Goal: Task Accomplishment & Management: Use online tool/utility

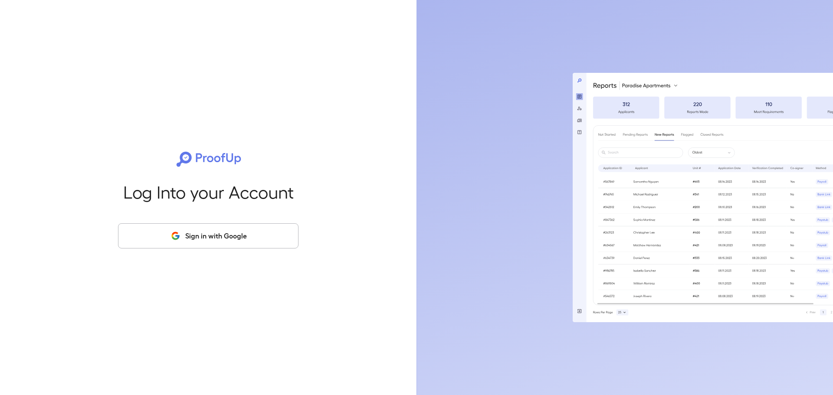
click at [201, 240] on button "Sign in with Google" at bounding box center [208, 235] width 180 height 25
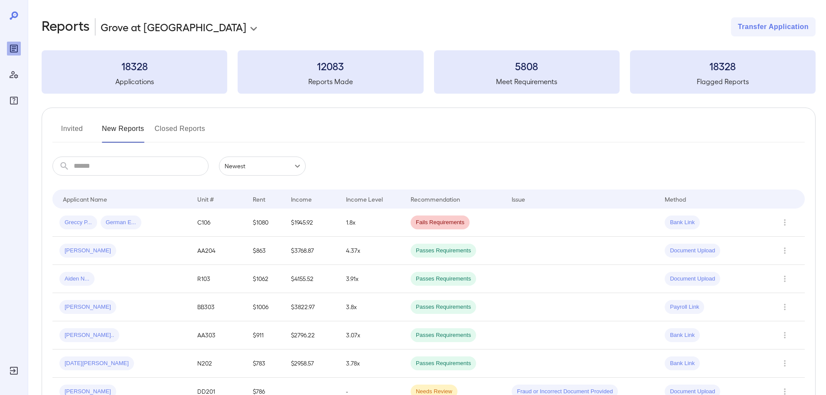
click at [166, 223] on div "Greccy P... German E..." at bounding box center [121, 223] width 124 height 14
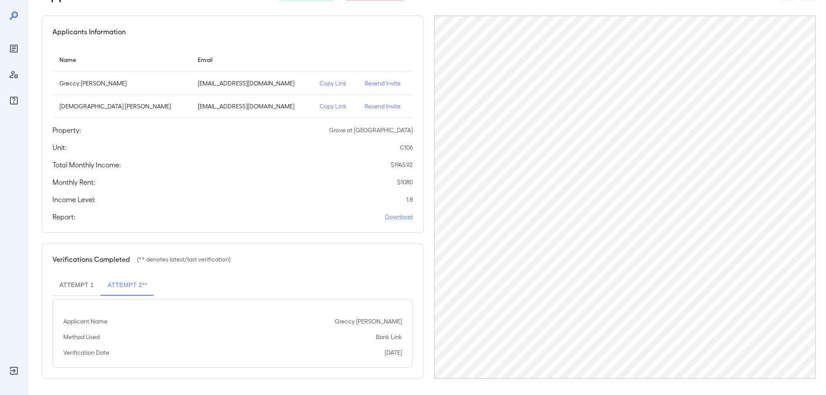
scroll to position [63, 0]
click at [89, 284] on button "Attempt 1" at bounding box center [76, 284] width 48 height 21
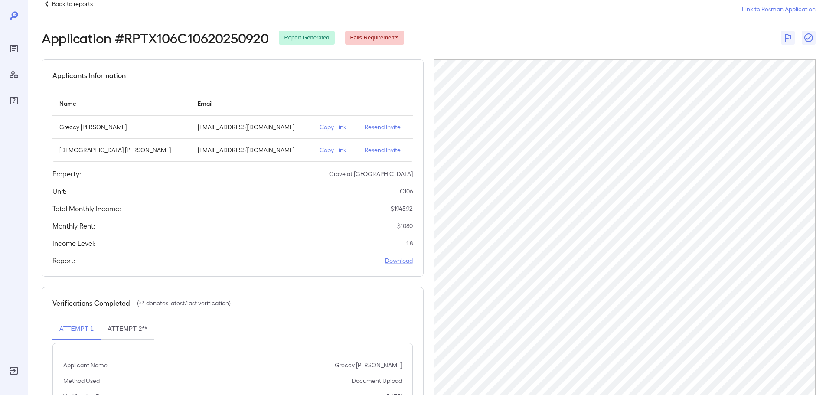
scroll to position [0, 0]
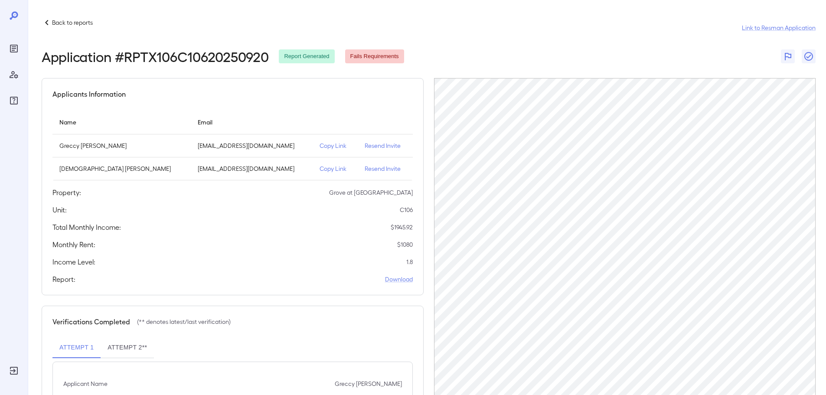
click at [322, 149] on p "Copy Link" at bounding box center [335, 145] width 31 height 9
click at [325, 167] on p "Copy Link" at bounding box center [335, 168] width 31 height 9
click at [320, 170] on p "Copy Link" at bounding box center [335, 168] width 31 height 9
click at [61, 23] on p "Back to reports" at bounding box center [72, 22] width 41 height 9
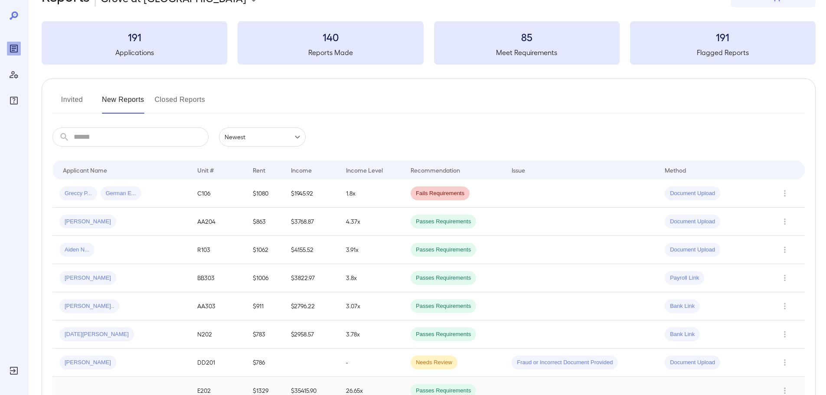
scroll to position [43, 0]
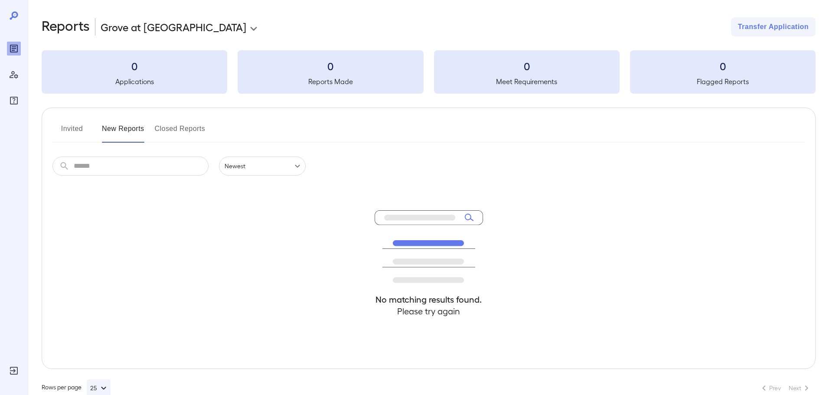
scroll to position [19, 0]
